Goal: Transaction & Acquisition: Purchase product/service

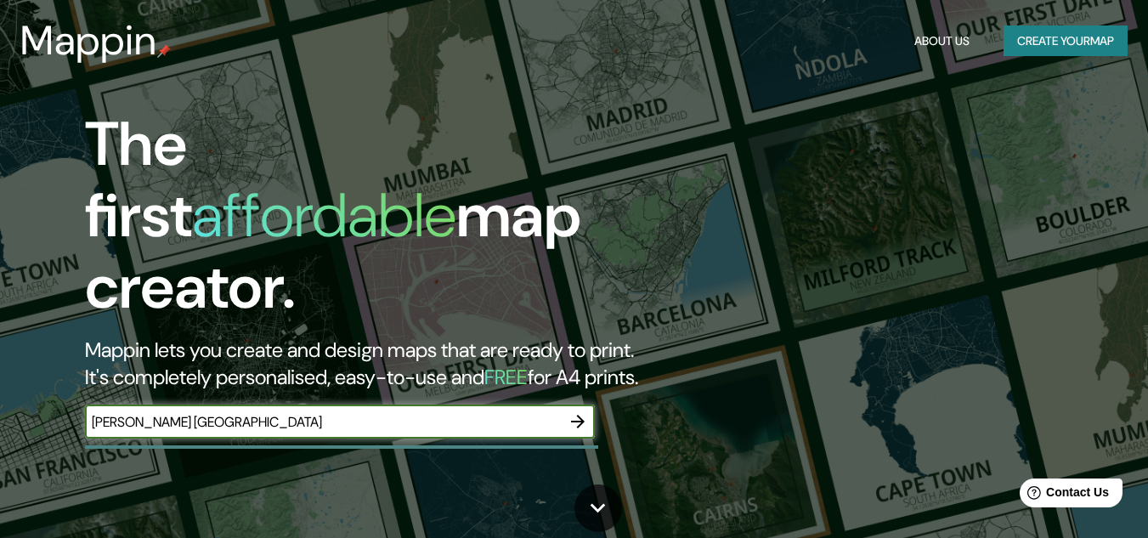
type input "[PERSON_NAME] [GEOGRAPHIC_DATA]"
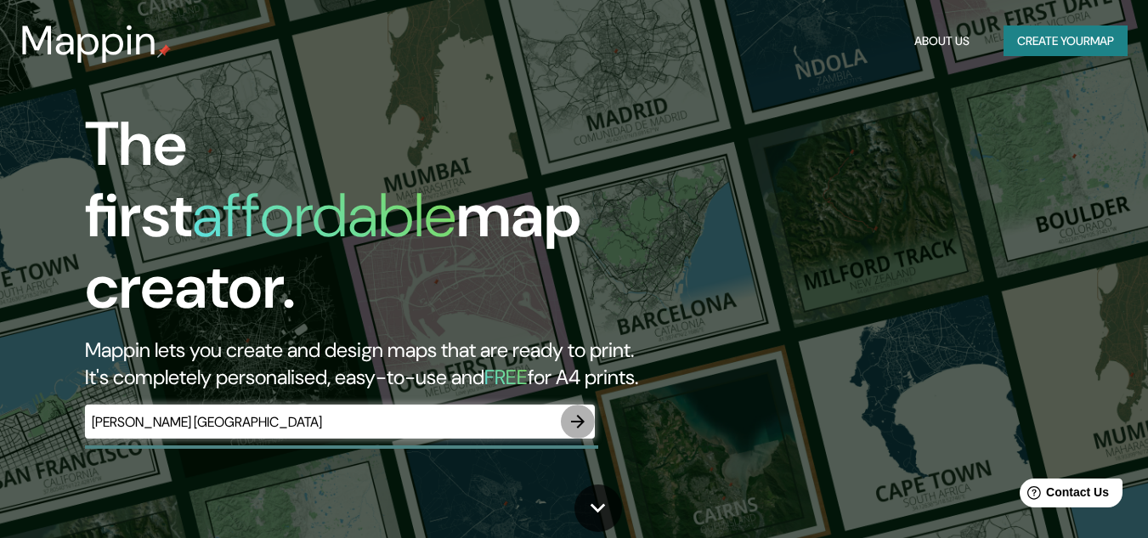
click at [572, 414] on icon "button" at bounding box center [578, 421] width 14 height 14
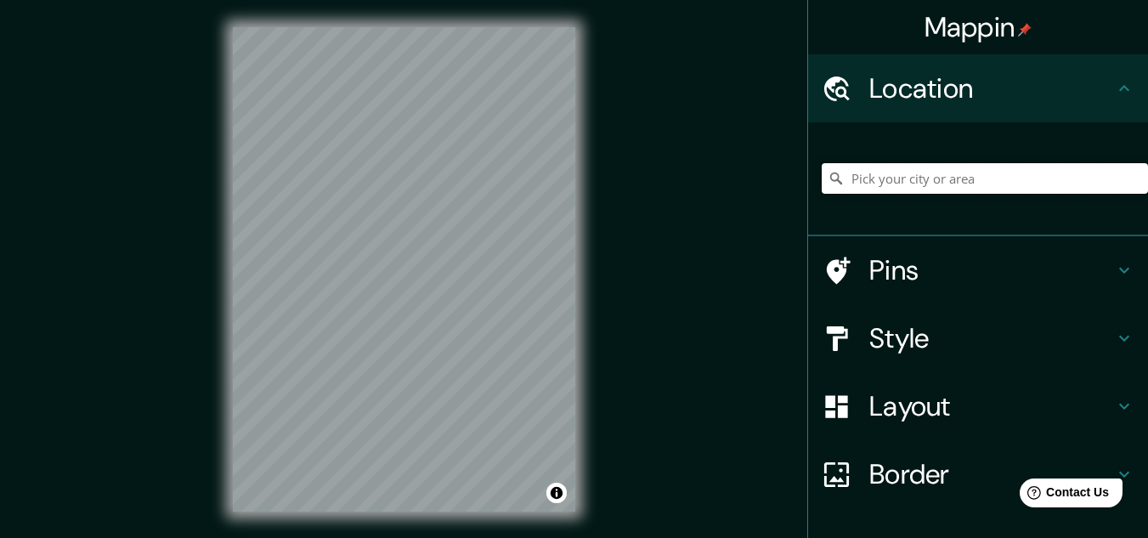
click at [894, 172] on input "Pick your city or area" at bounding box center [984, 178] width 326 height 31
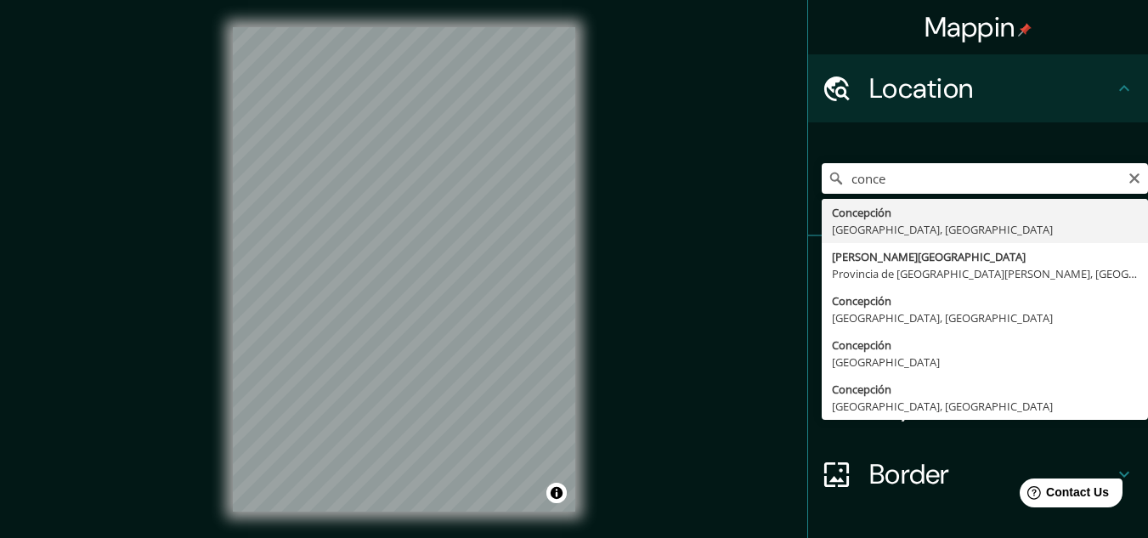
type input "[GEOGRAPHIC_DATA], [GEOGRAPHIC_DATA], [GEOGRAPHIC_DATA]"
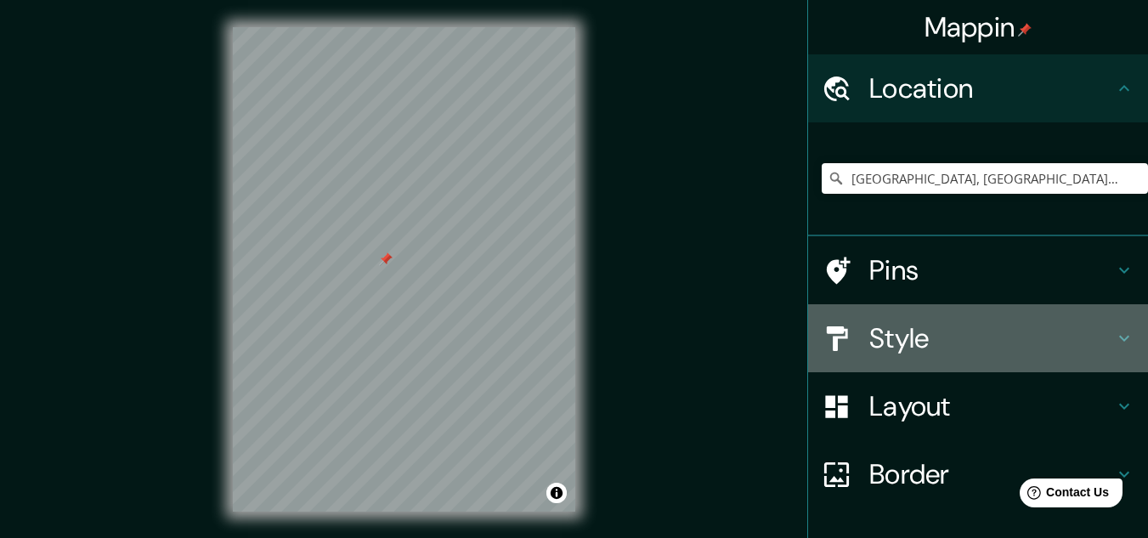
click at [911, 351] on h4 "Style" at bounding box center [991, 338] width 245 height 34
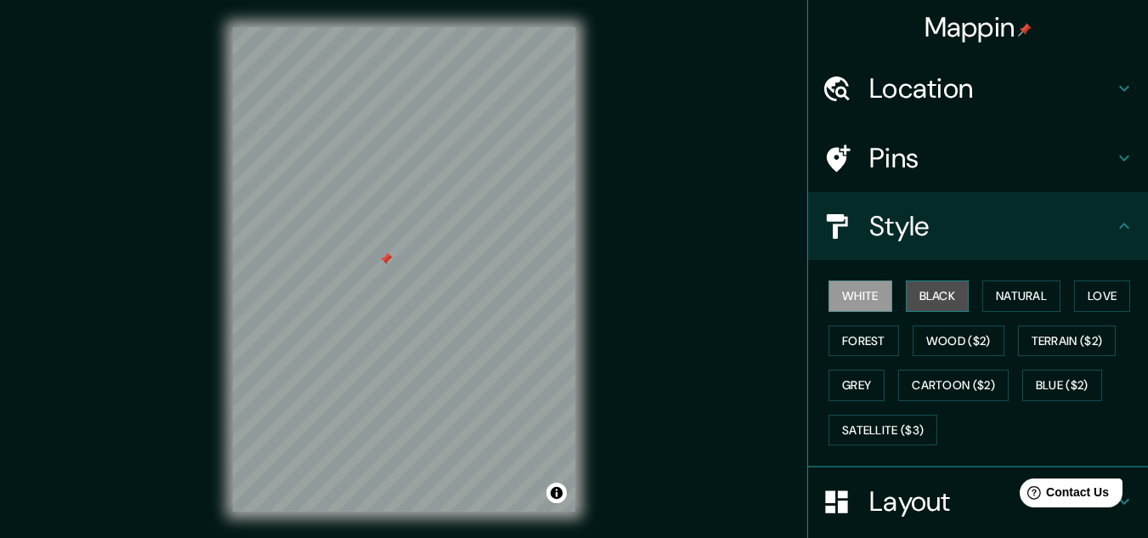
click at [918, 295] on button "Black" at bounding box center [937, 295] width 64 height 31
click at [866, 295] on button "White" at bounding box center [860, 295] width 64 height 31
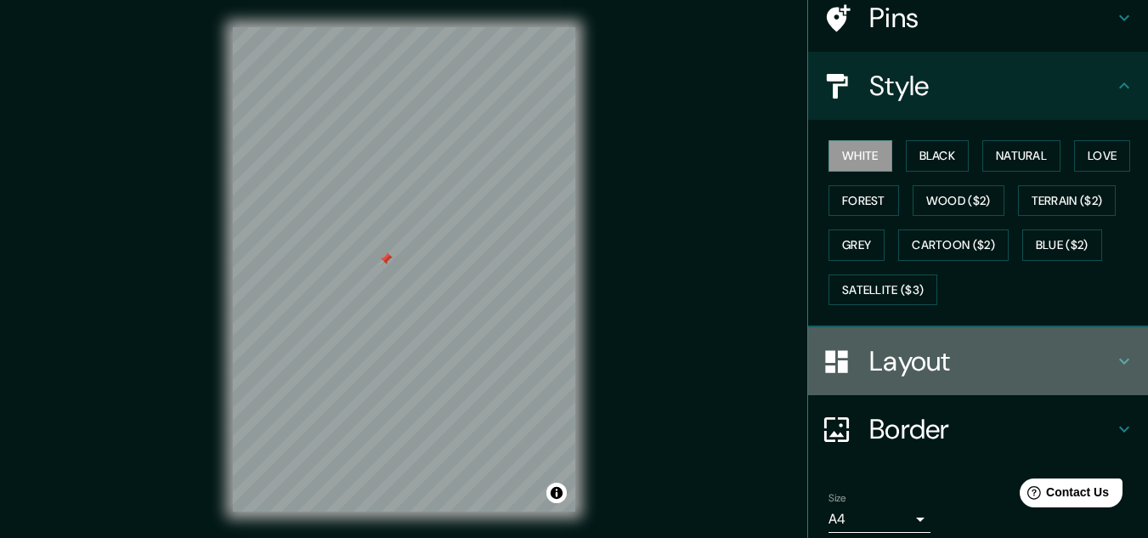
click at [1099, 343] on div "Layout" at bounding box center [978, 361] width 340 height 68
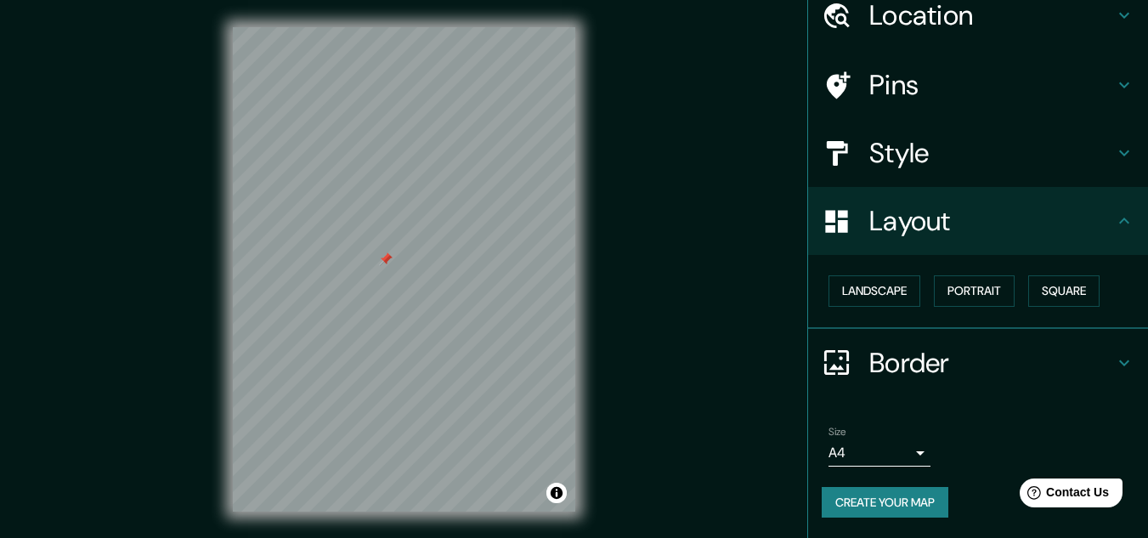
scroll to position [73, 0]
click at [851, 286] on button "Landscape" at bounding box center [874, 290] width 92 height 31
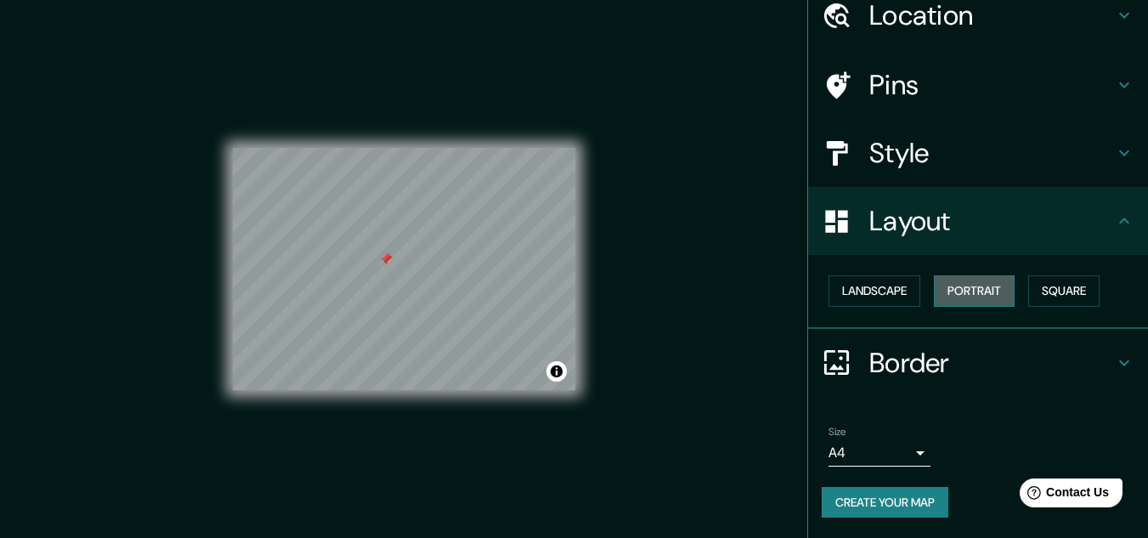
click at [951, 281] on button "Portrait" at bounding box center [973, 290] width 81 height 31
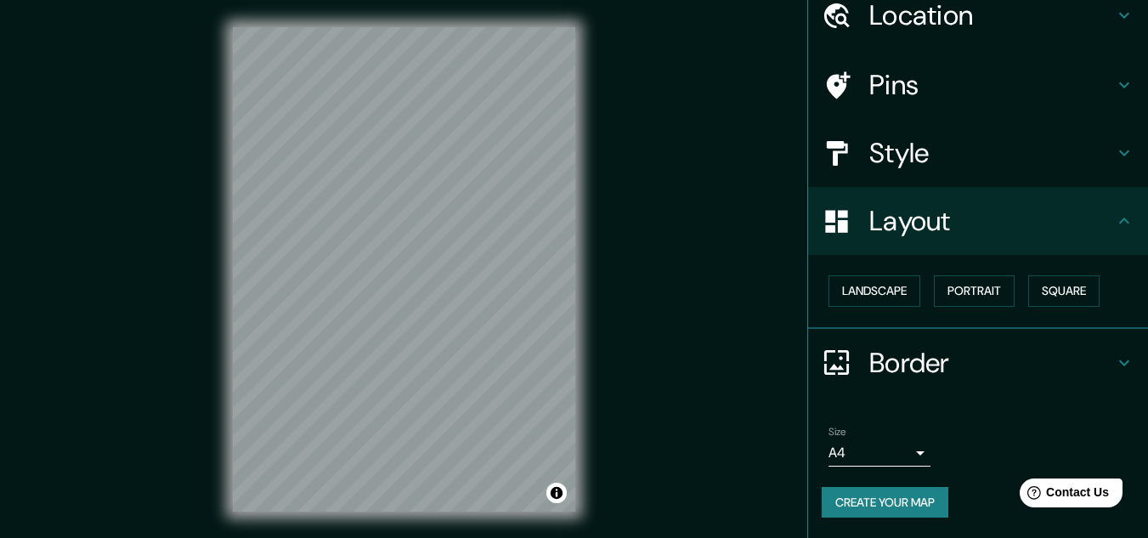
click at [297, 537] on html "Mappin Location [GEOGRAPHIC_DATA], [GEOGRAPHIC_DATA], [GEOGRAPHIC_DATA] Pins St…" at bounding box center [574, 269] width 1148 height 538
click at [178, 290] on div "Mappin Location [GEOGRAPHIC_DATA], [GEOGRAPHIC_DATA], [GEOGRAPHIC_DATA] Pins St…" at bounding box center [574, 283] width 1148 height 566
